Goal: Book appointment/travel/reservation

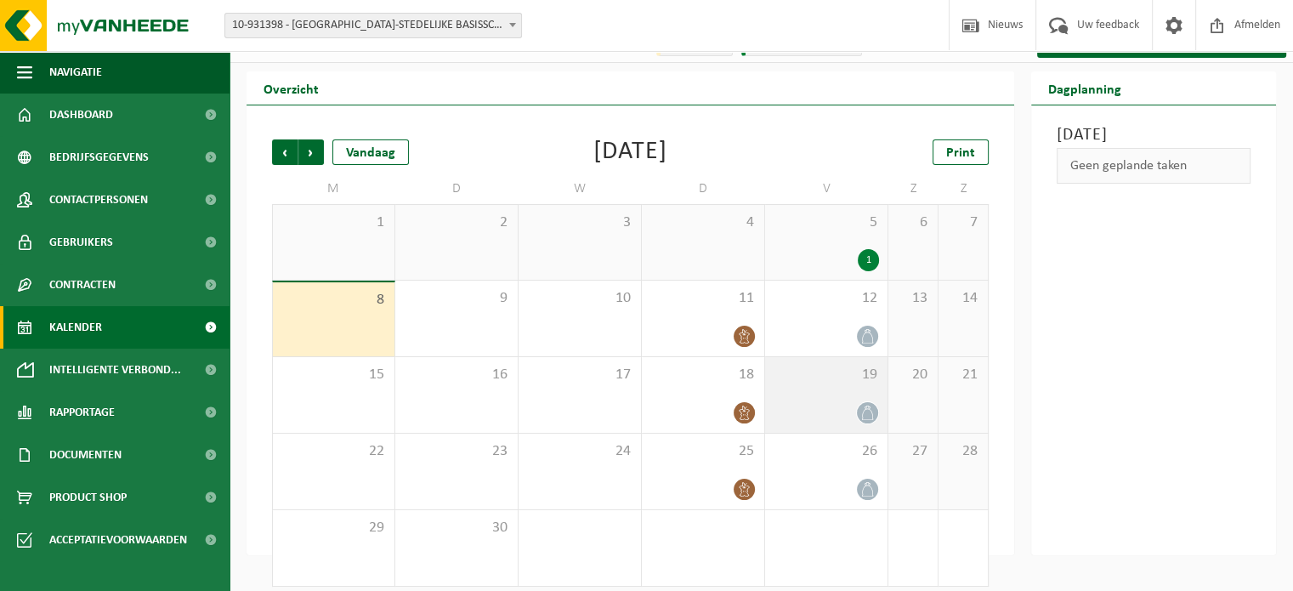
scroll to position [39, 0]
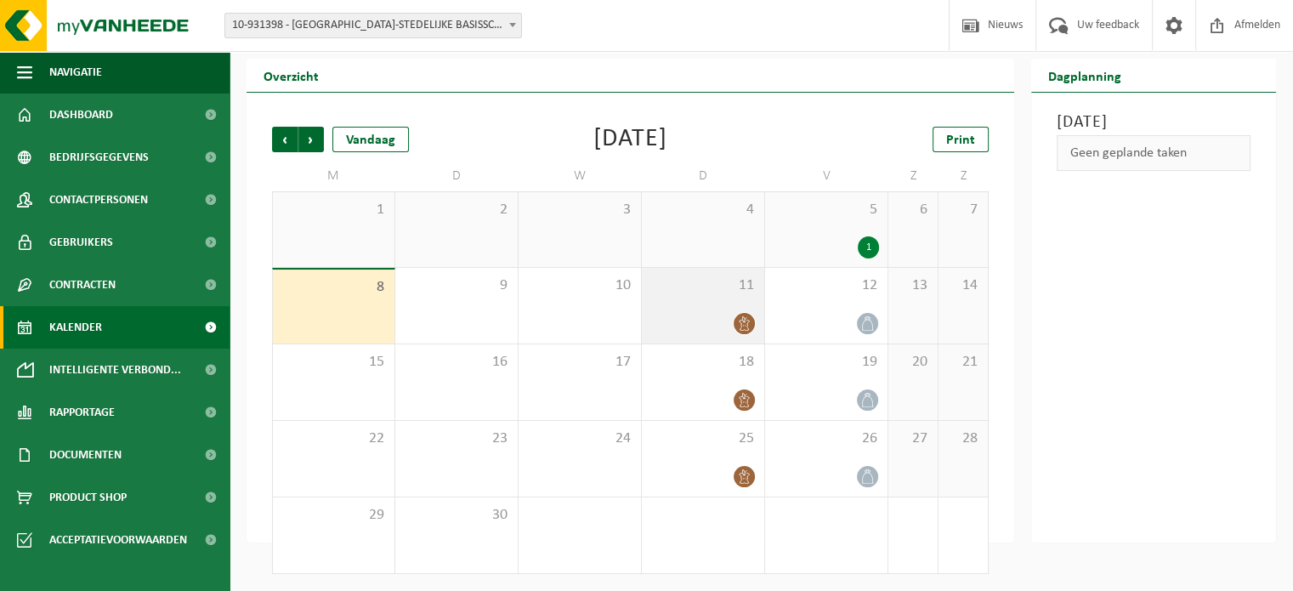
click at [748, 322] on icon at bounding box center [744, 323] width 14 height 14
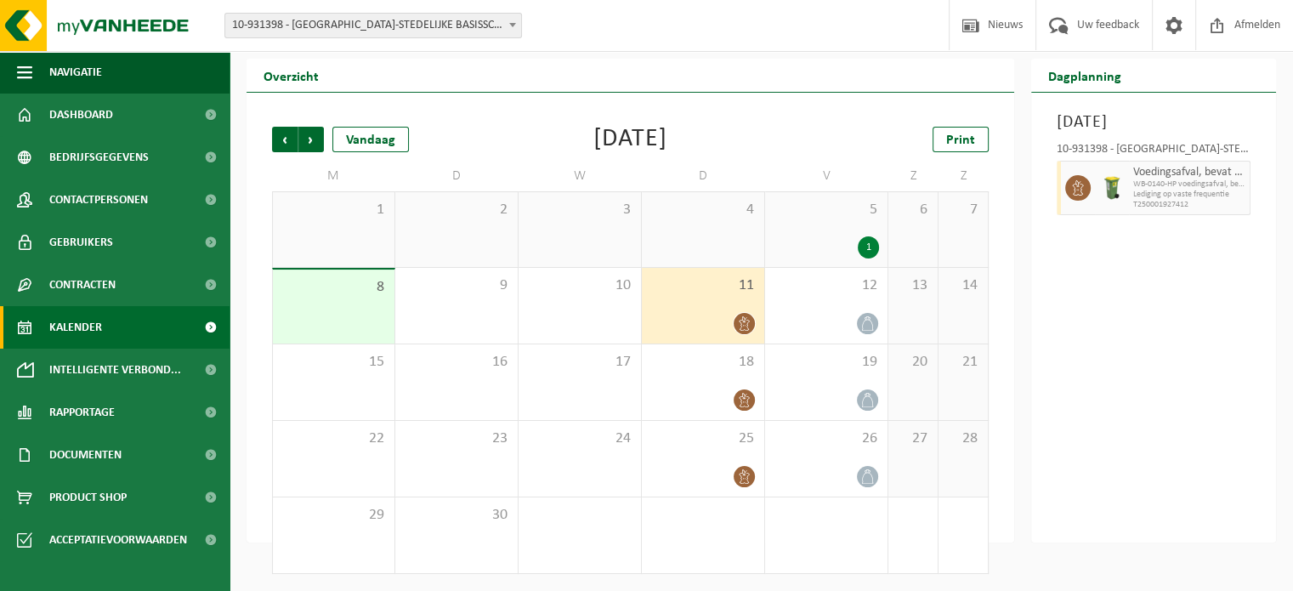
click at [864, 242] on div "1" at bounding box center [868, 247] width 21 height 22
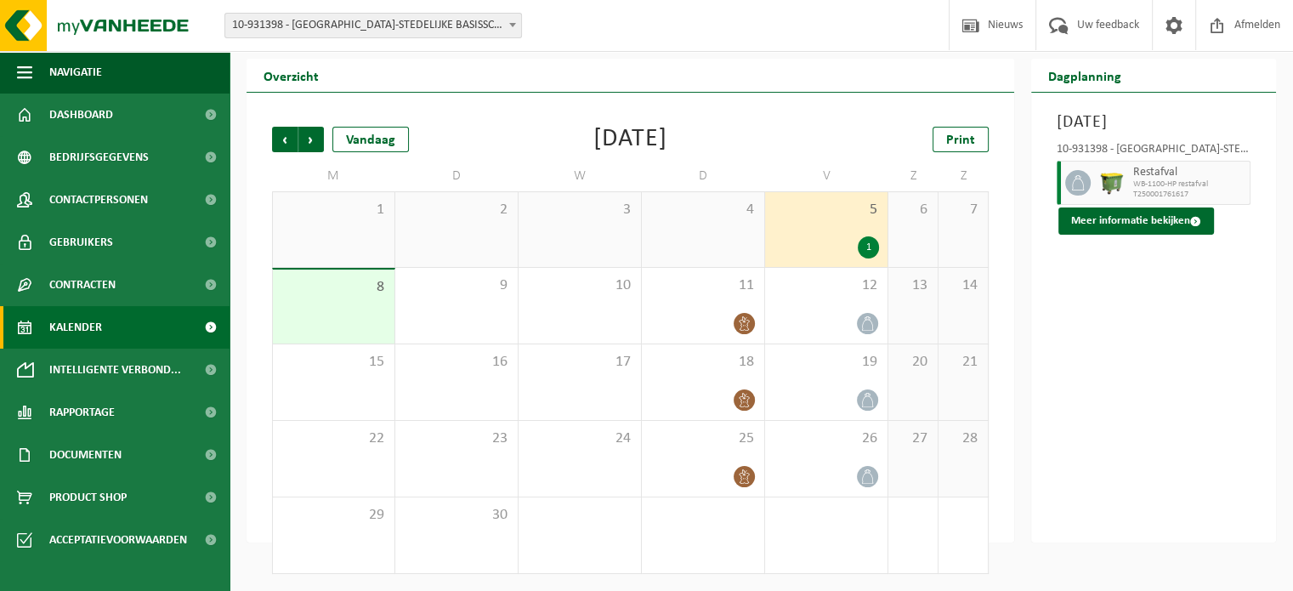
click at [730, 244] on div "4" at bounding box center [703, 229] width 122 height 75
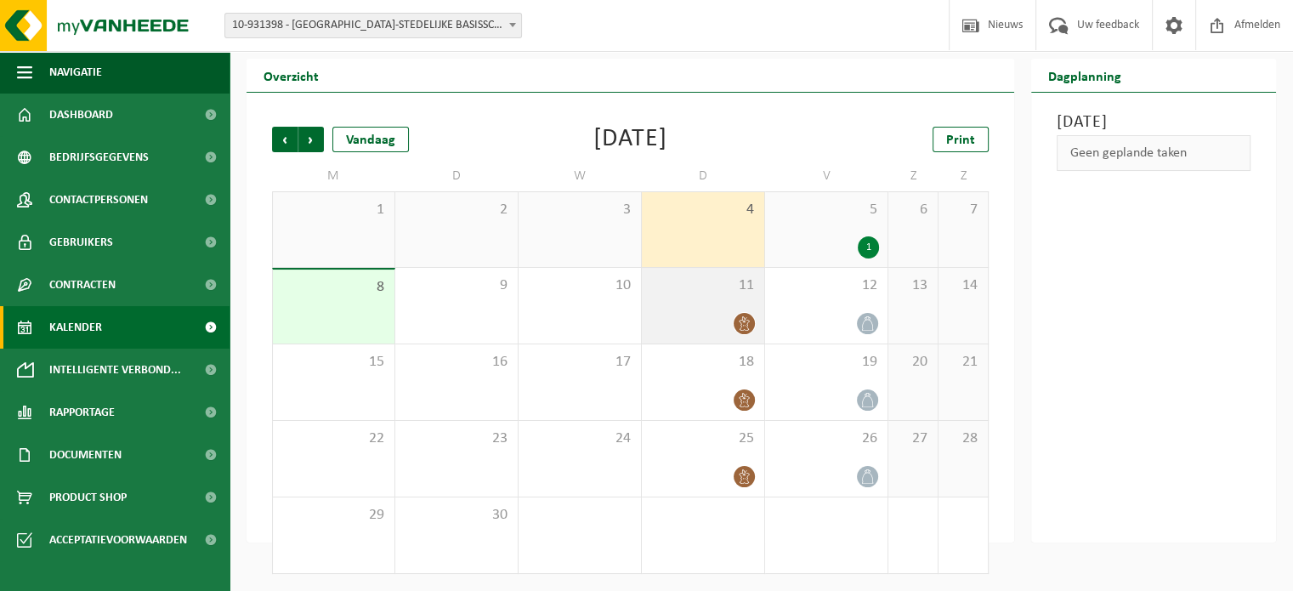
click at [728, 292] on span "11" at bounding box center [702, 285] width 105 height 19
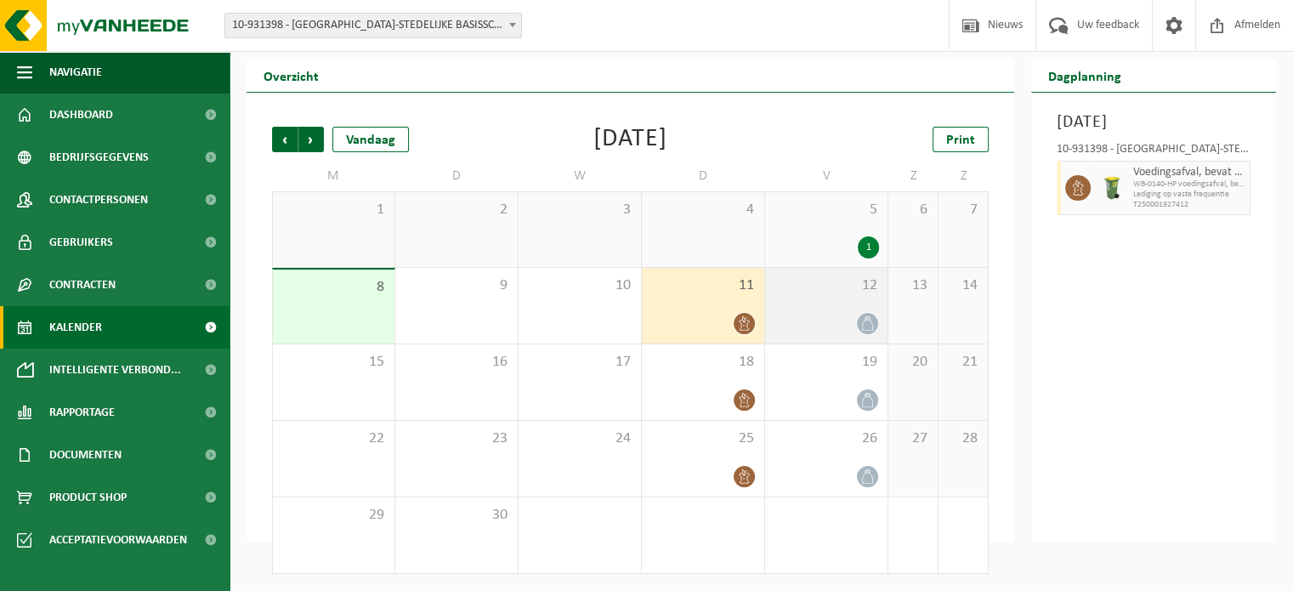
click at [870, 319] on icon at bounding box center [867, 323] width 14 height 14
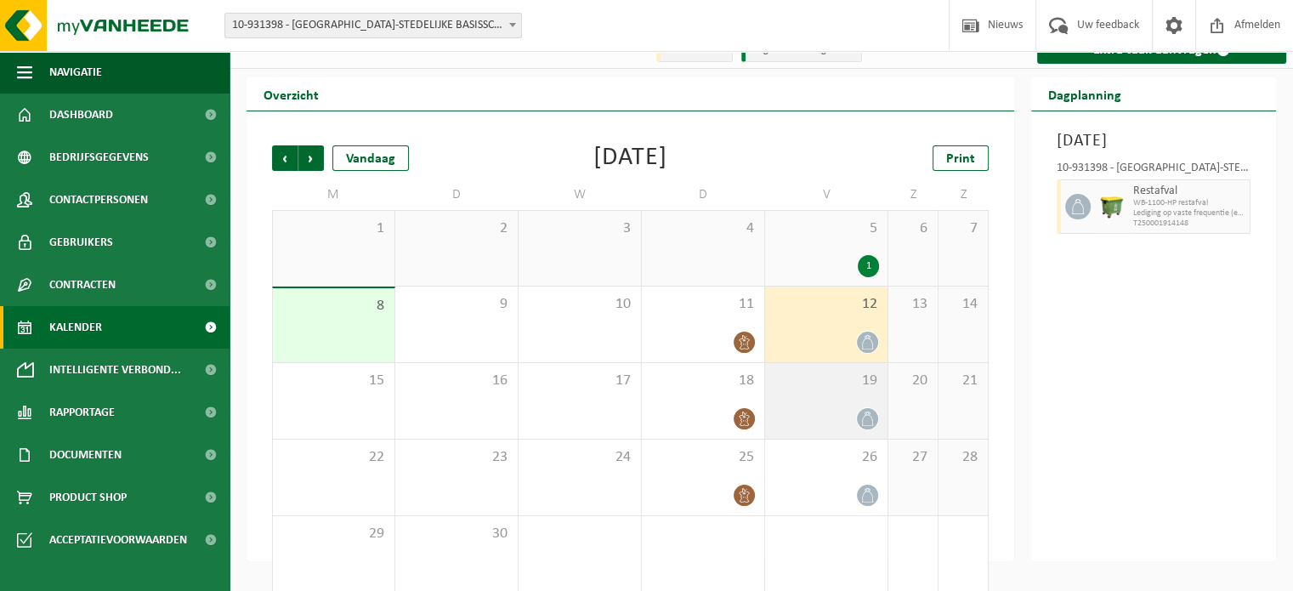
scroll to position [0, 0]
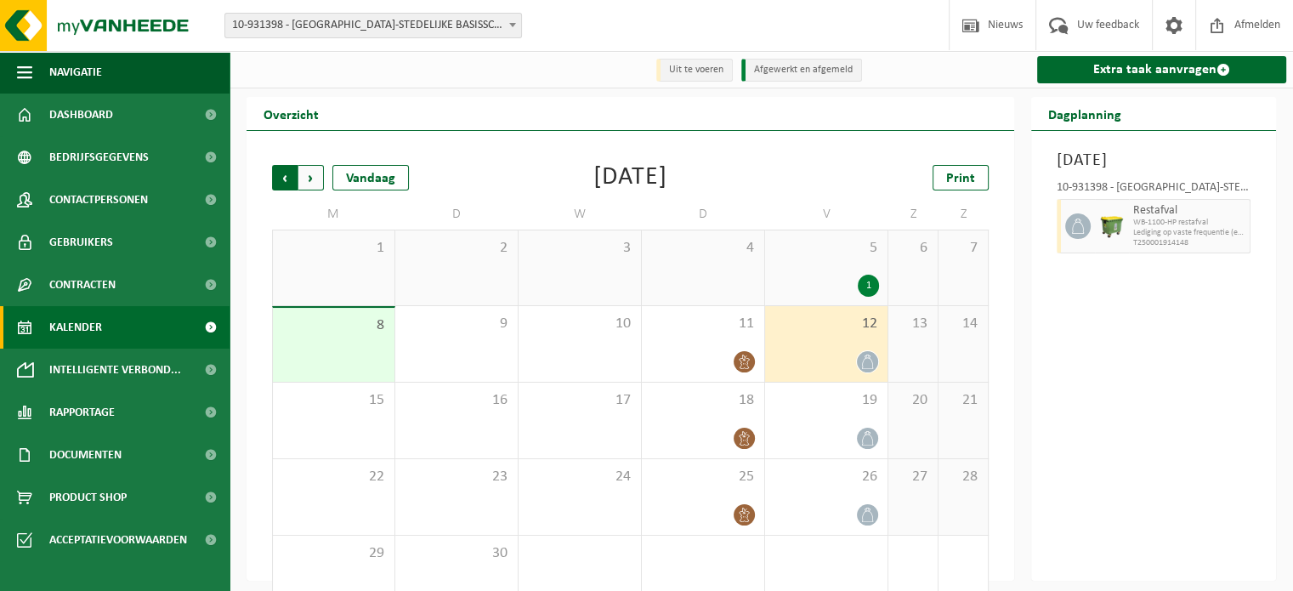
click at [317, 184] on span "Volgende" at bounding box center [311, 178] width 26 height 26
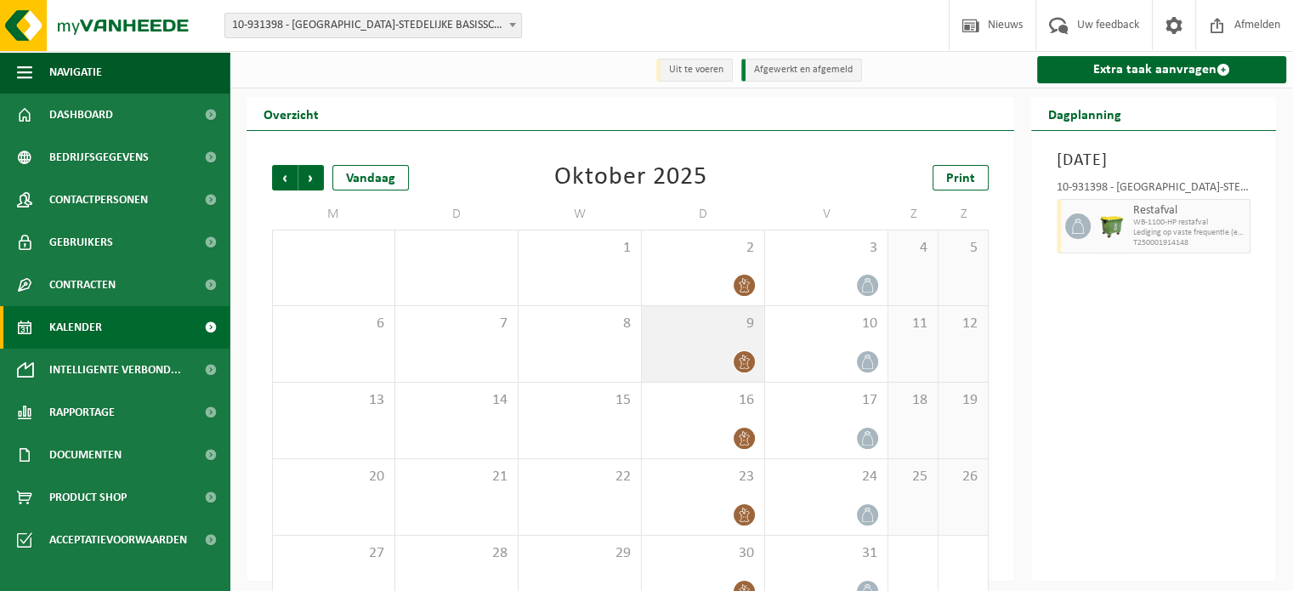
scroll to position [39, 0]
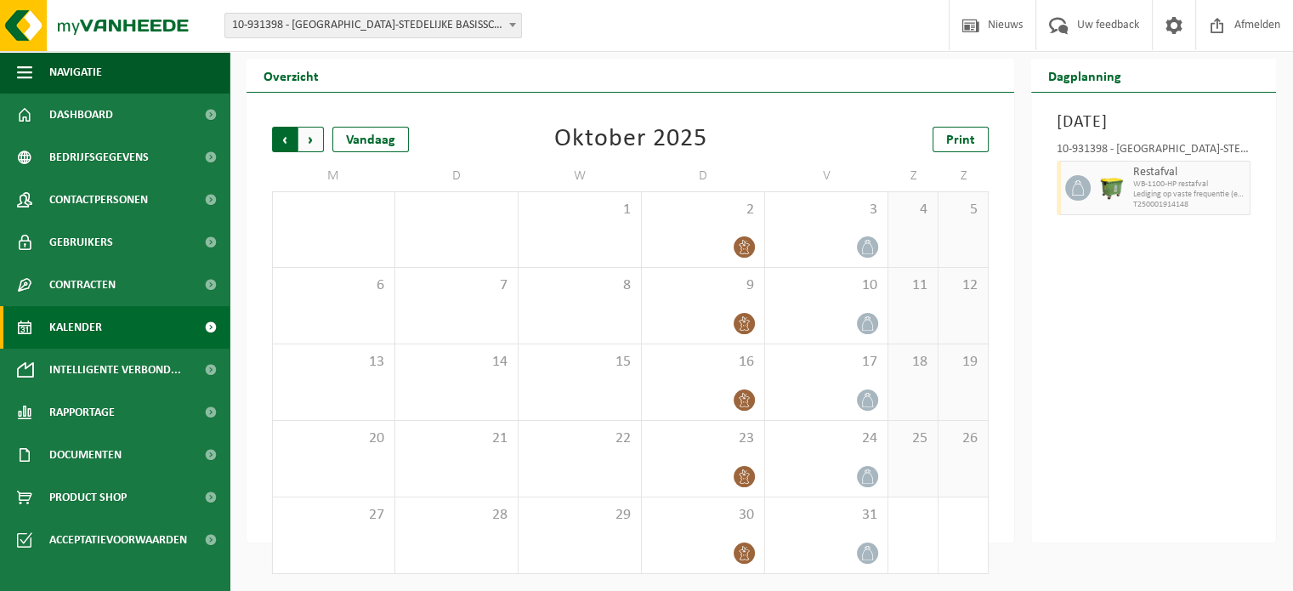
click at [315, 145] on span "Volgende" at bounding box center [311, 140] width 26 height 26
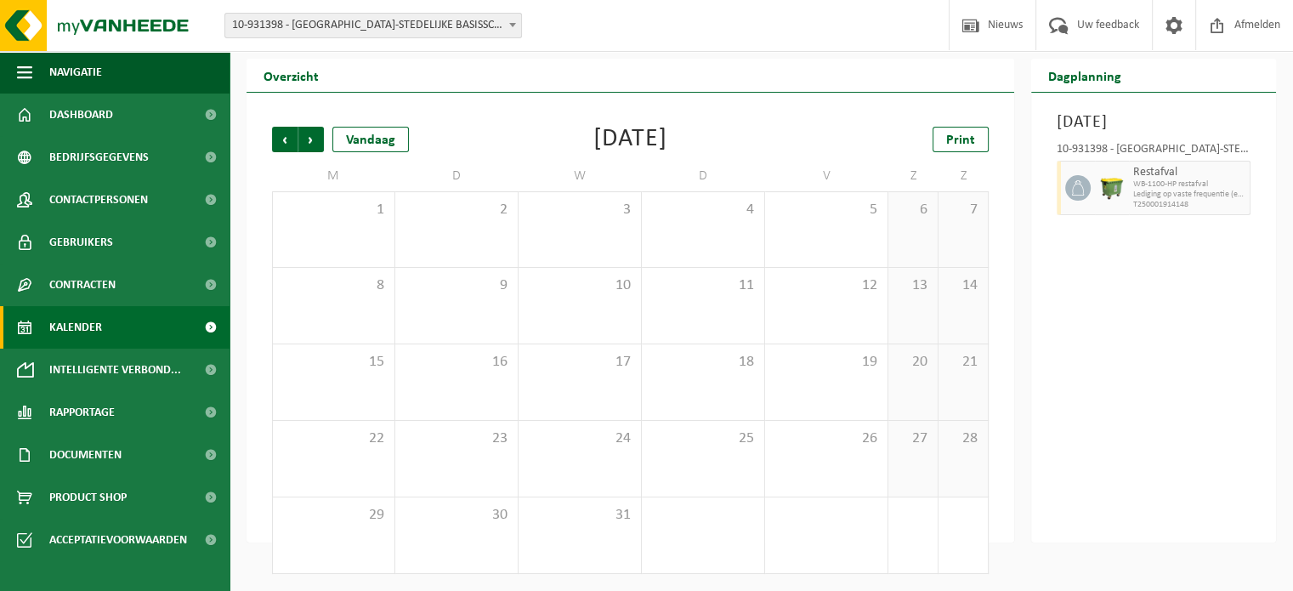
click at [315, 145] on span "Volgende" at bounding box center [311, 140] width 26 height 26
click at [291, 148] on span "Vorige" at bounding box center [285, 140] width 26 height 26
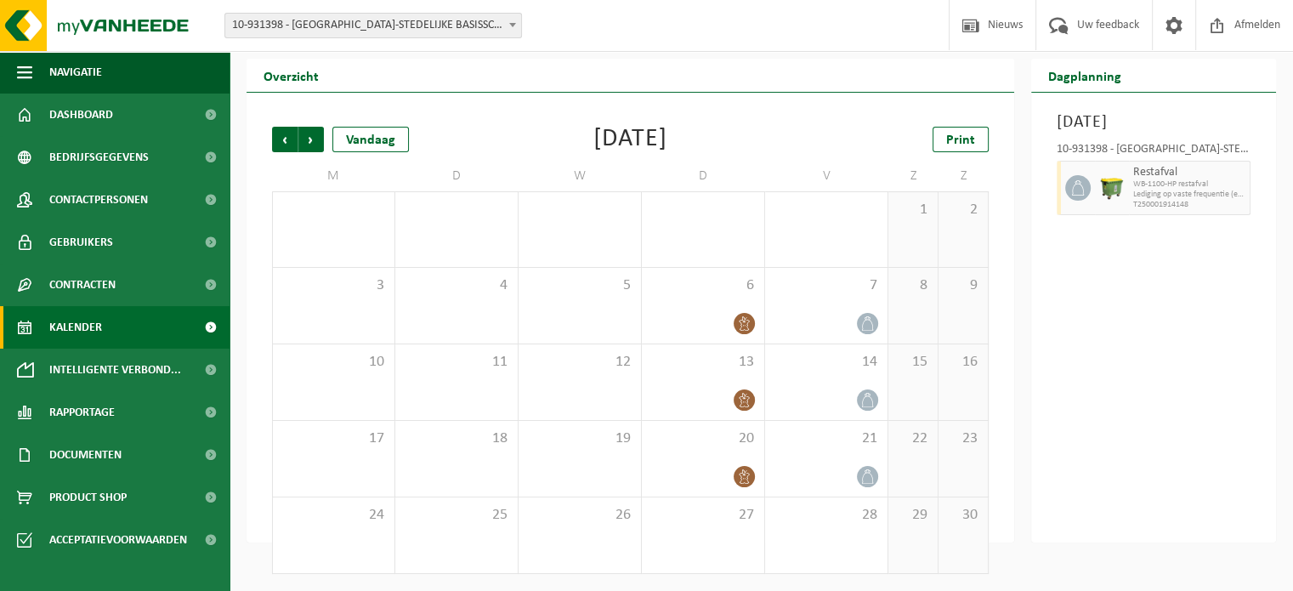
click at [291, 148] on span "Vorige" at bounding box center [285, 140] width 26 height 26
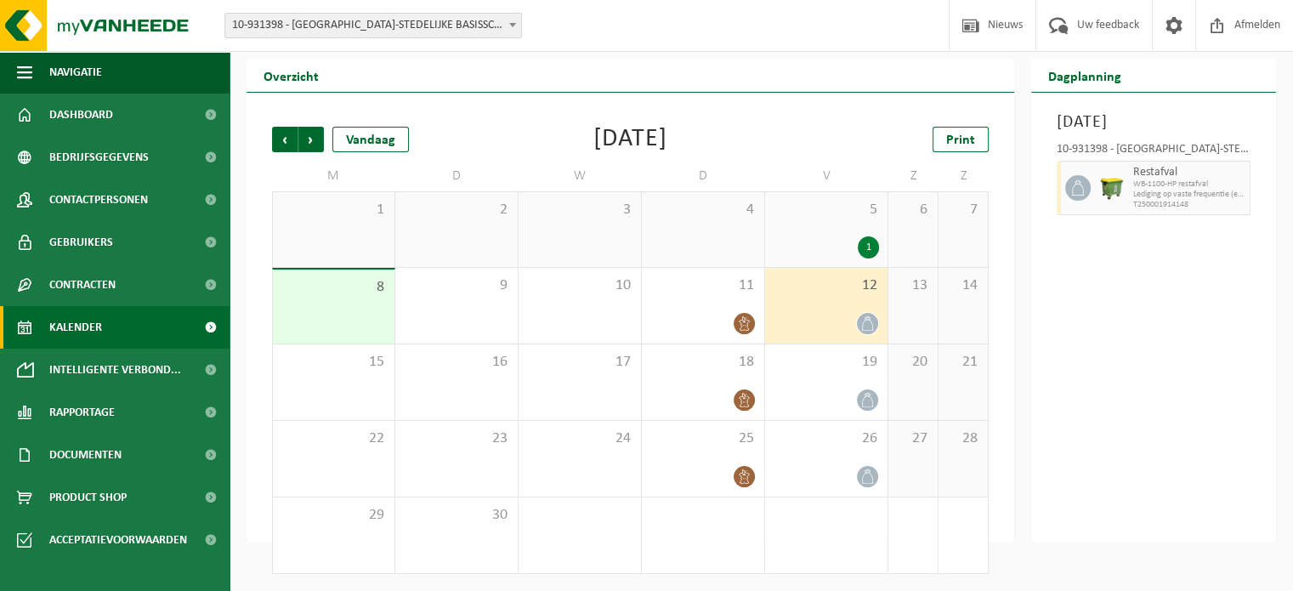
click at [291, 148] on span "Vorige" at bounding box center [285, 140] width 26 height 26
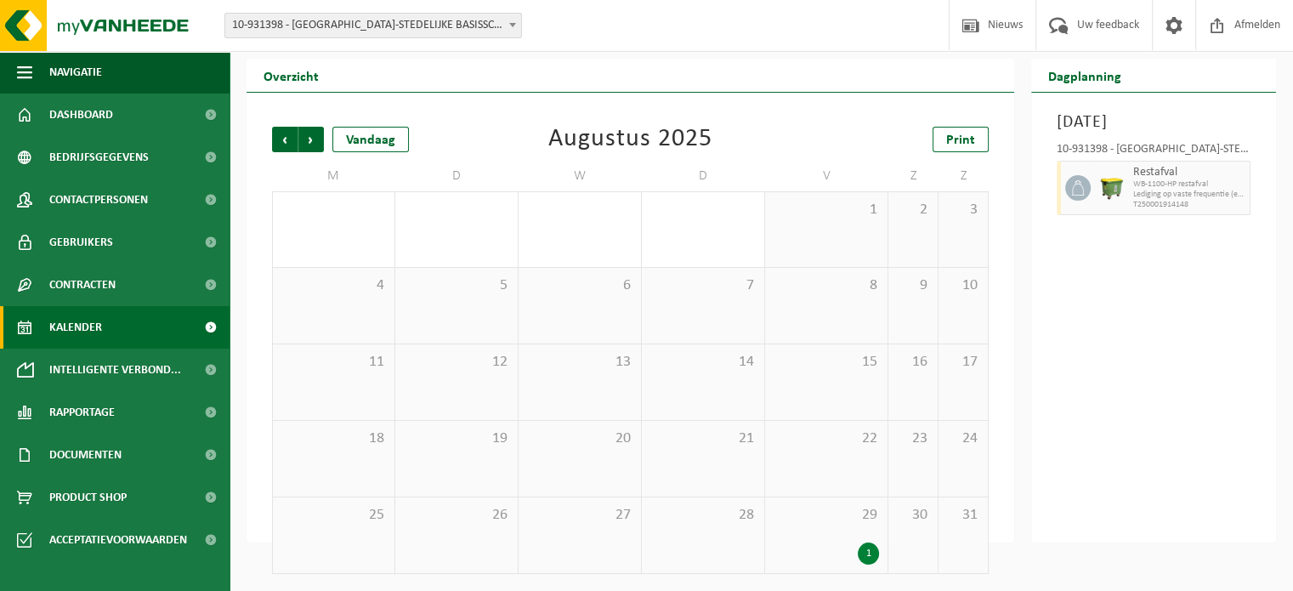
click at [291, 148] on span "Vorige" at bounding box center [285, 140] width 26 height 26
